Goal: Information Seeking & Learning: Learn about a topic

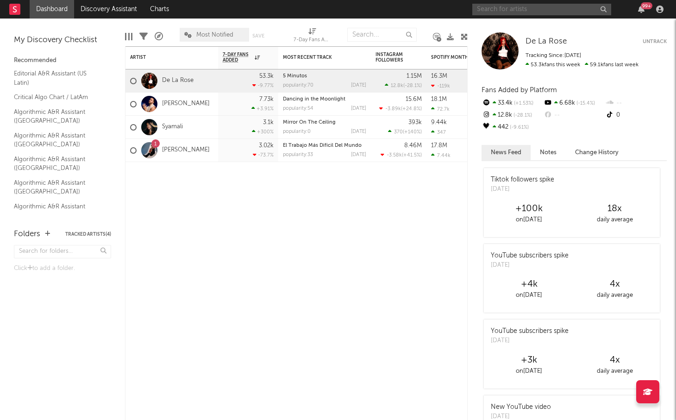
click at [507, 9] on input "text" at bounding box center [541, 10] width 139 height 12
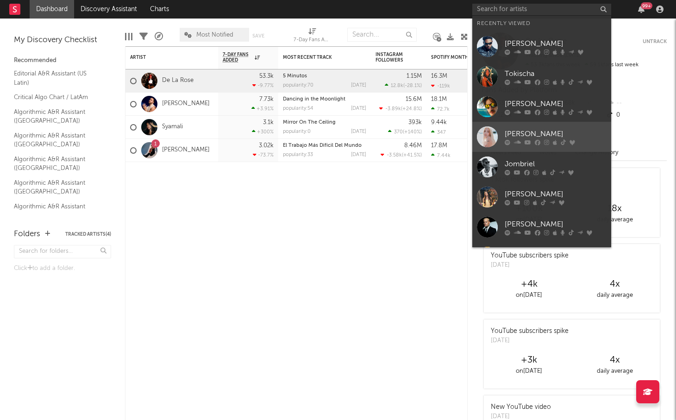
click at [553, 141] on icon at bounding box center [555, 142] width 4 height 6
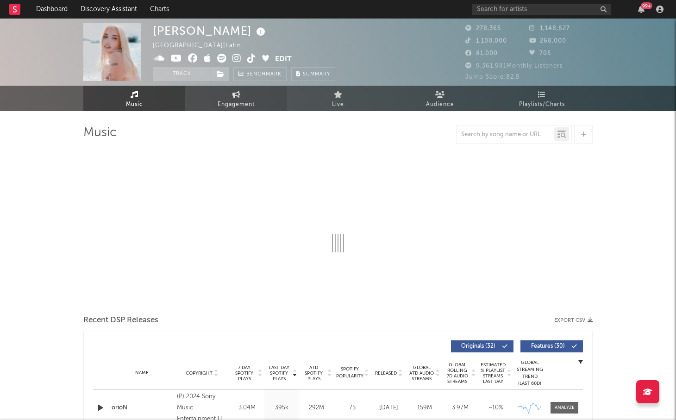
select select "6m"
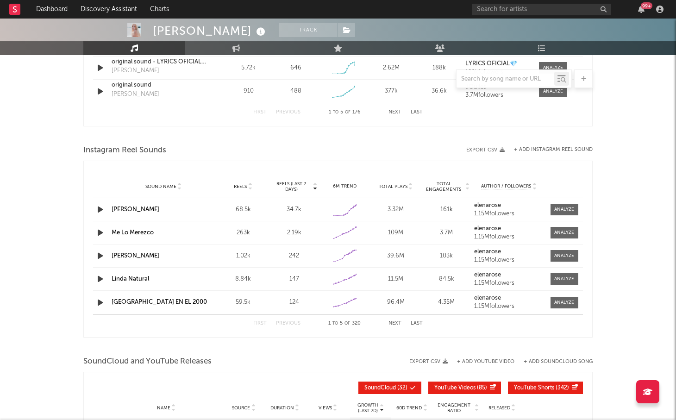
scroll to position [771, 0]
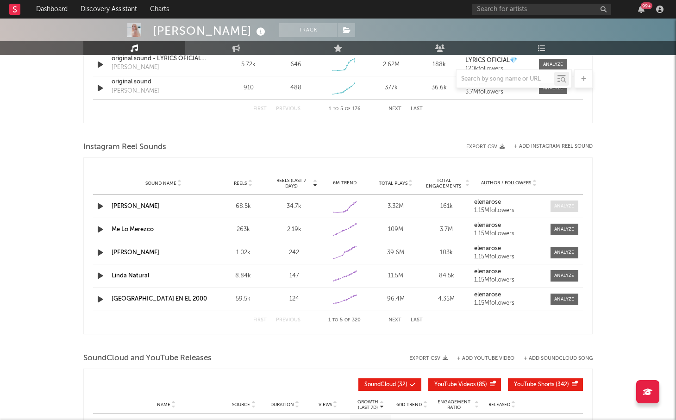
click at [571, 207] on div at bounding box center [564, 206] width 20 height 7
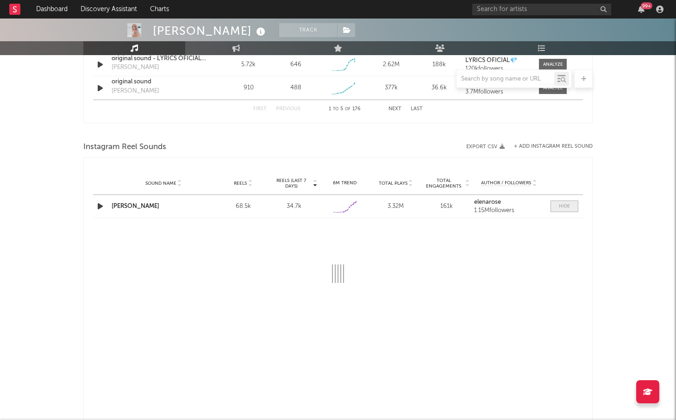
select select "1w"
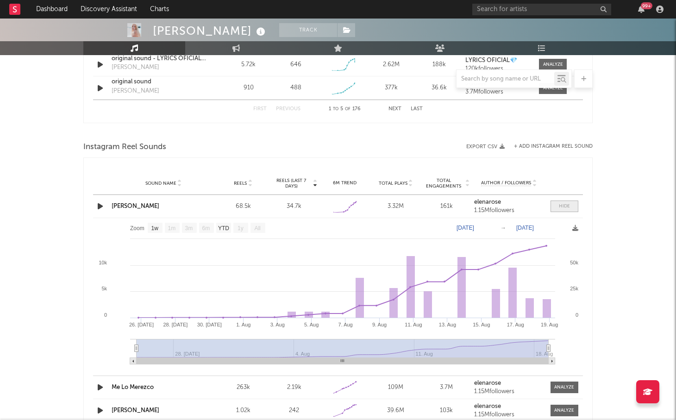
click at [567, 205] on div at bounding box center [564, 206] width 11 height 7
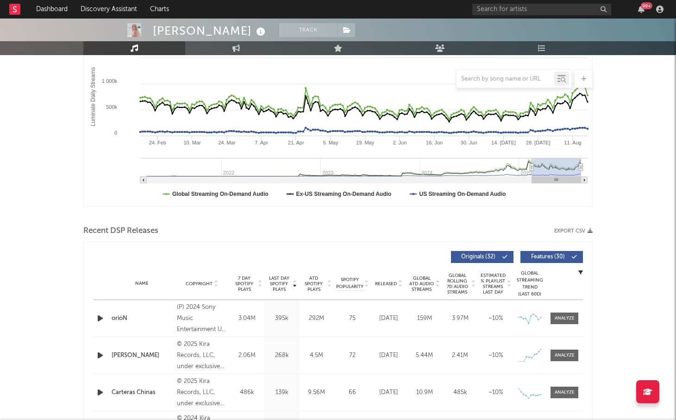
scroll to position [0, 0]
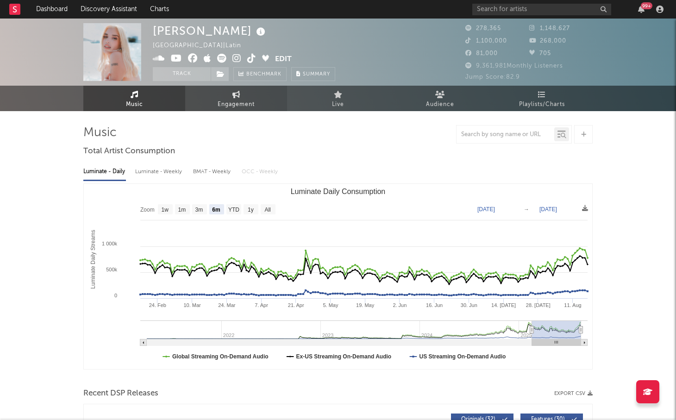
click at [230, 97] on link "Engagement" at bounding box center [236, 98] width 102 height 25
select select "1w"
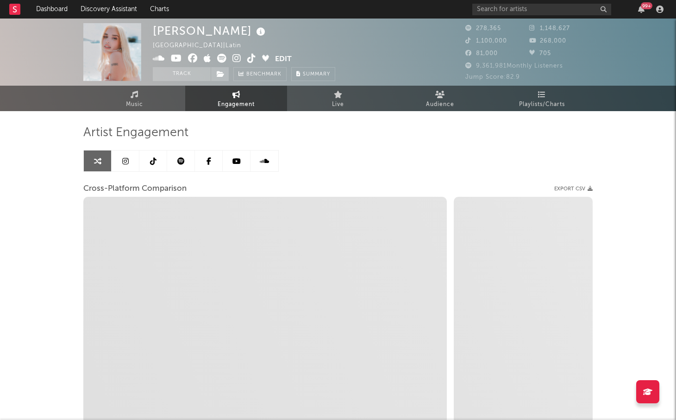
click at [125, 159] on icon at bounding box center [125, 160] width 6 height 7
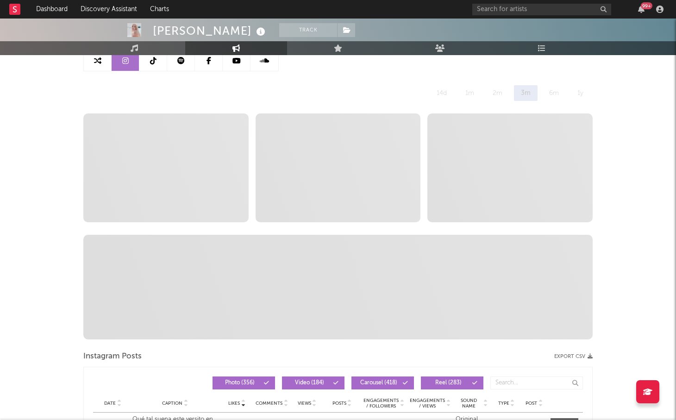
select select "6m"
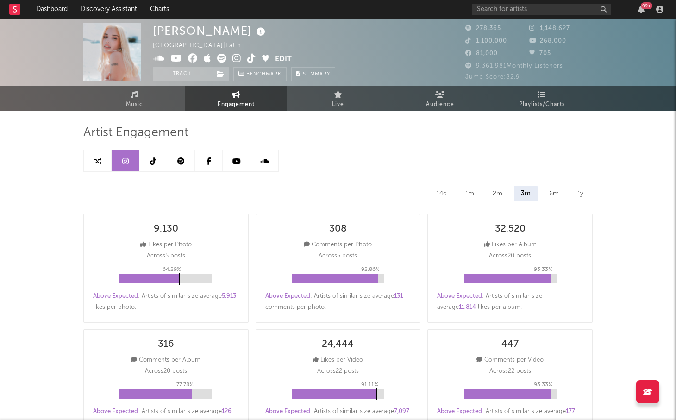
click at [153, 159] on icon at bounding box center [153, 160] width 6 height 7
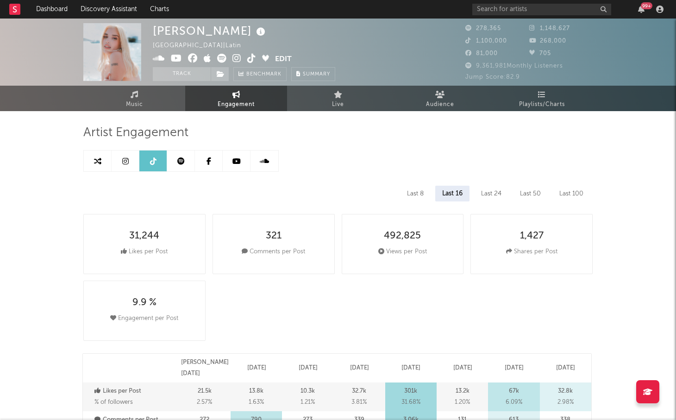
select select "6m"
click at [175, 158] on link at bounding box center [181, 160] width 28 height 21
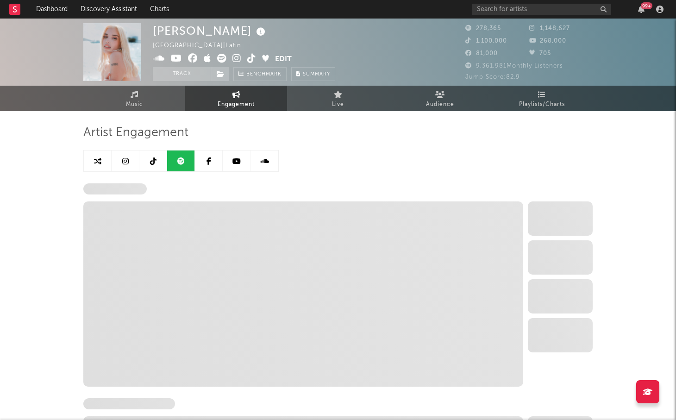
select select "6m"
select select "1w"
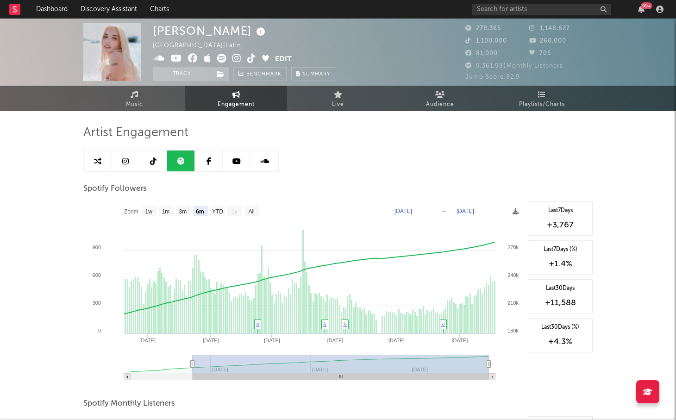
click at [131, 163] on link at bounding box center [126, 160] width 28 height 21
select select "6m"
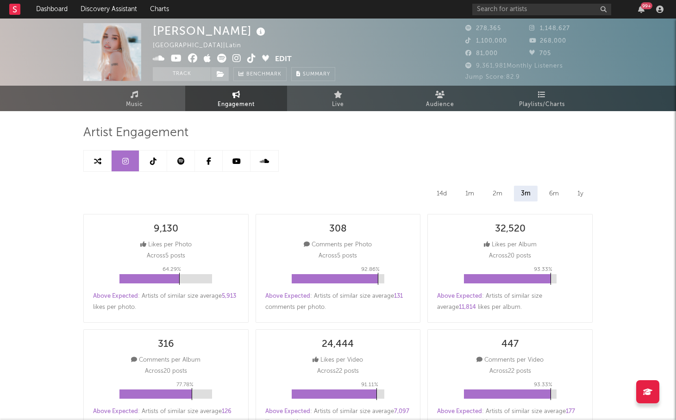
click at [187, 161] on link at bounding box center [181, 160] width 28 height 21
select select "6m"
select select "1w"
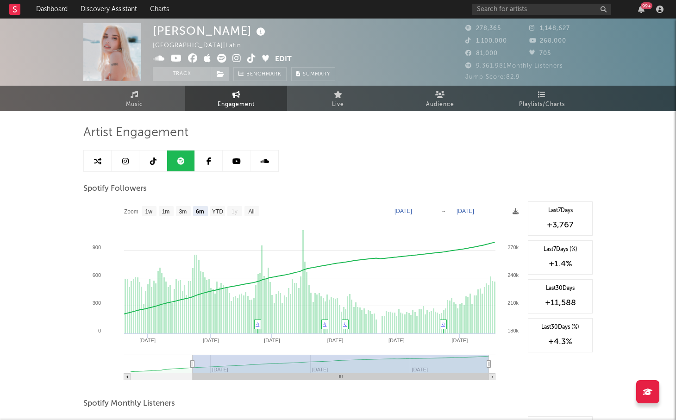
click at [124, 162] on icon at bounding box center [125, 160] width 6 height 7
select select "6m"
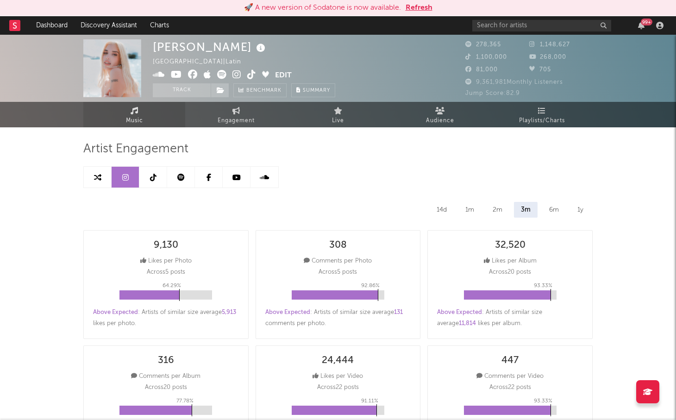
click at [142, 112] on link "Music" at bounding box center [134, 114] width 102 height 25
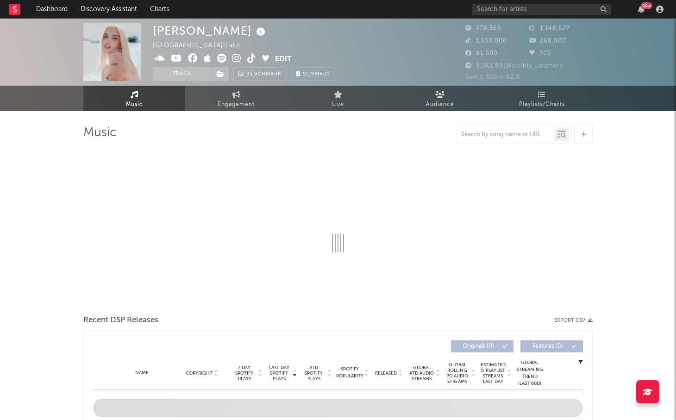
select select "6m"
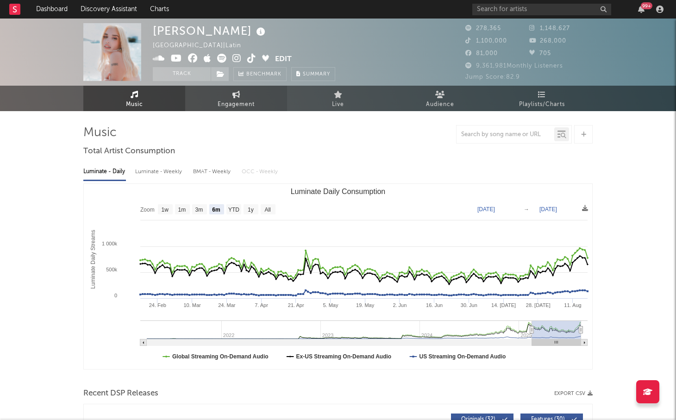
click at [218, 101] on span "Engagement" at bounding box center [235, 104] width 37 height 11
select select "1w"
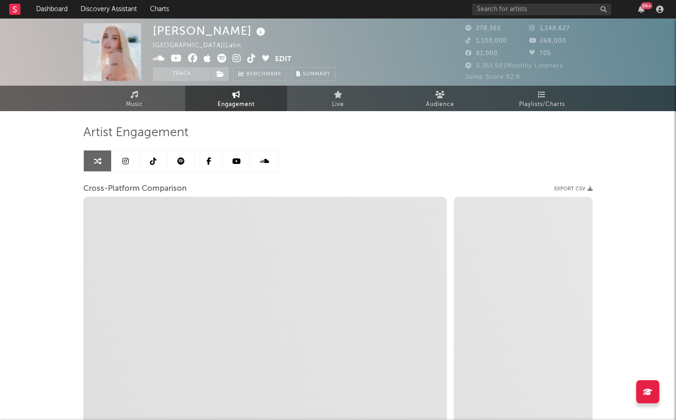
click at [120, 163] on link at bounding box center [126, 160] width 28 height 21
select select "6m"
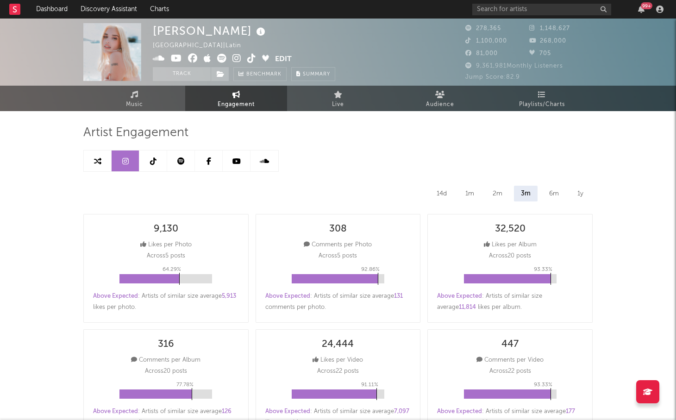
click at [155, 164] on icon at bounding box center [153, 160] width 6 height 7
select select "6m"
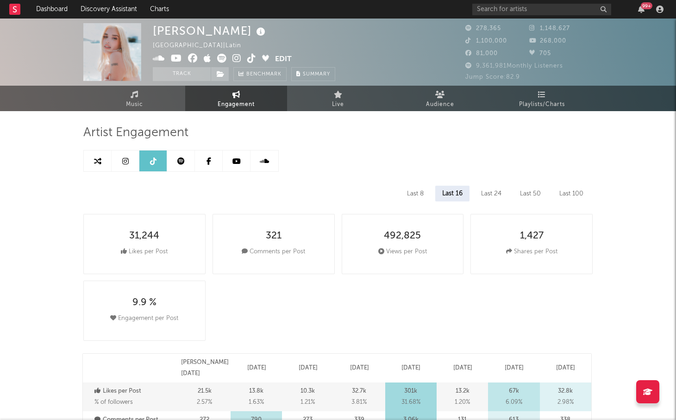
click at [174, 166] on link at bounding box center [181, 160] width 28 height 21
select select "6m"
select select "1w"
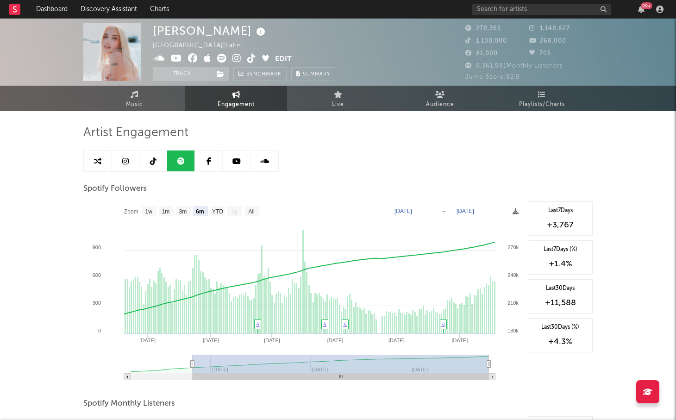
click at [239, 164] on icon at bounding box center [236, 160] width 8 height 7
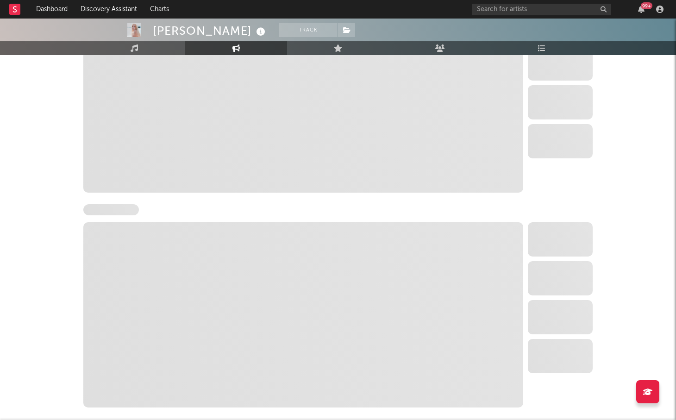
select select "6m"
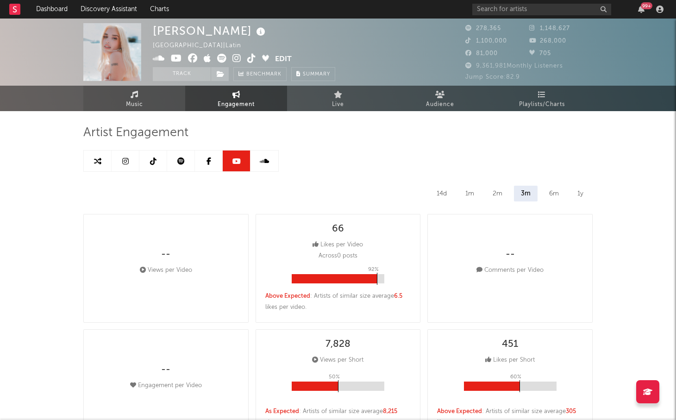
click at [125, 95] on link "Music" at bounding box center [134, 98] width 102 height 25
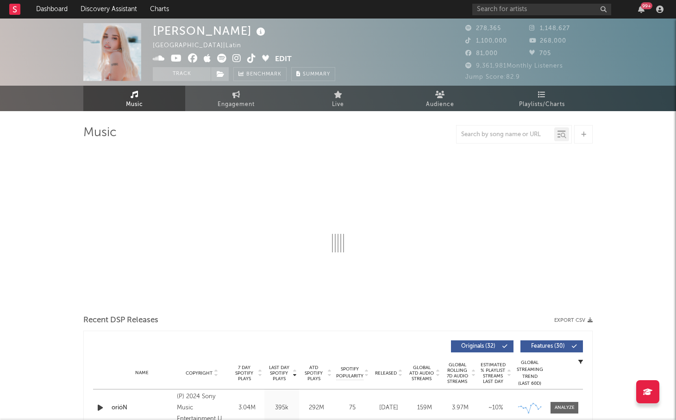
select select "6m"
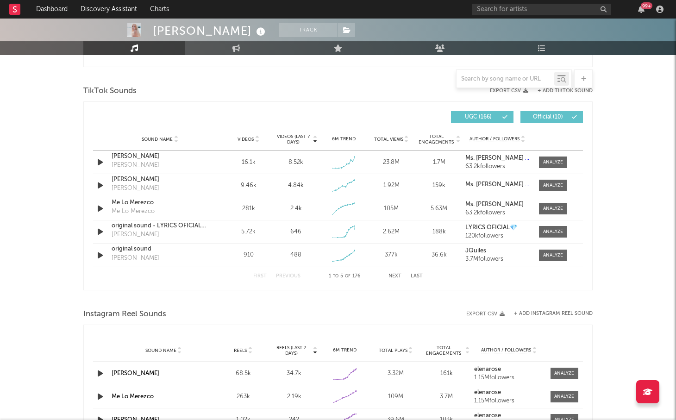
scroll to position [611, 0]
